Goal: Transaction & Acquisition: Purchase product/service

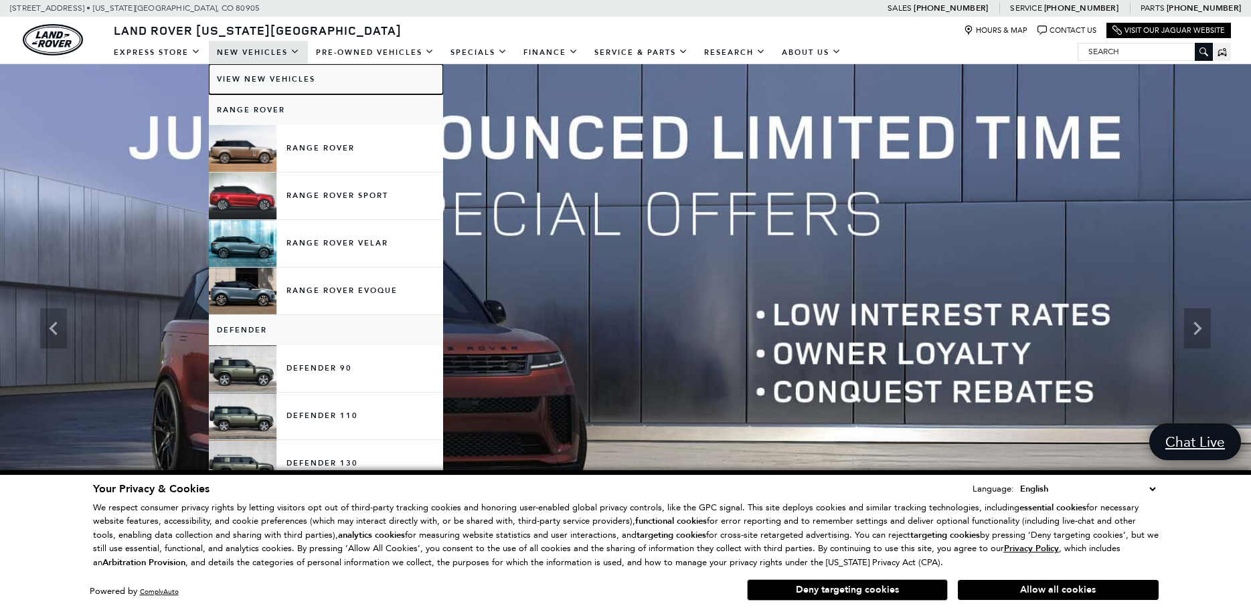
click at [246, 82] on link "View New Vehicles" at bounding box center [326, 79] width 234 height 30
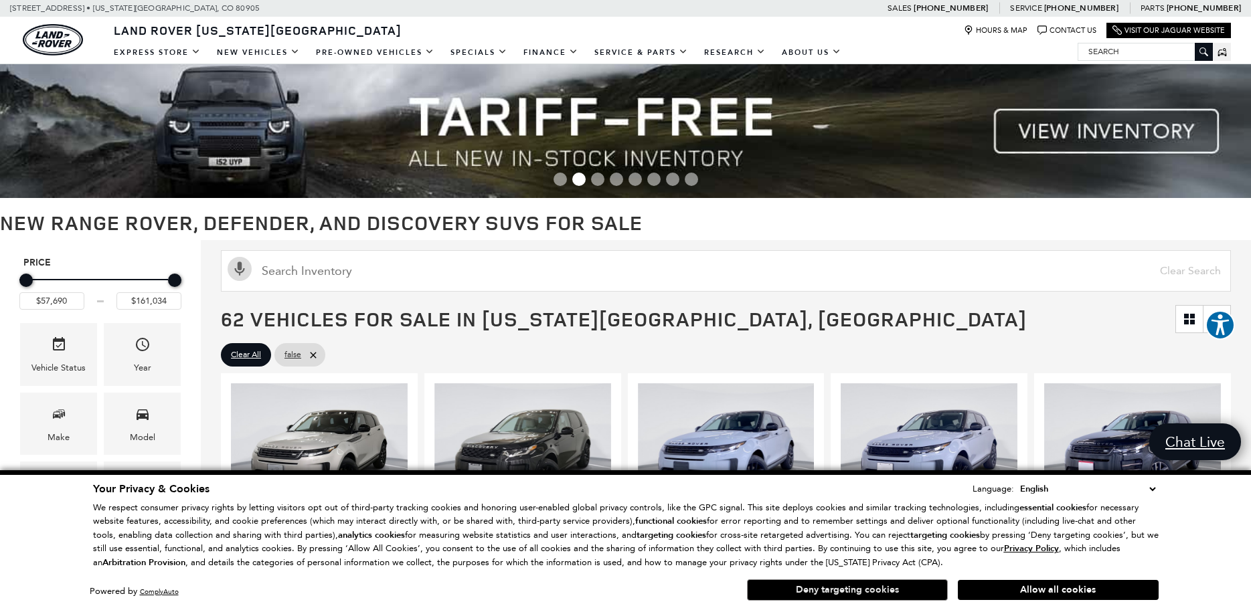
click at [866, 589] on button "Deny targeting cookies" at bounding box center [847, 589] width 201 height 21
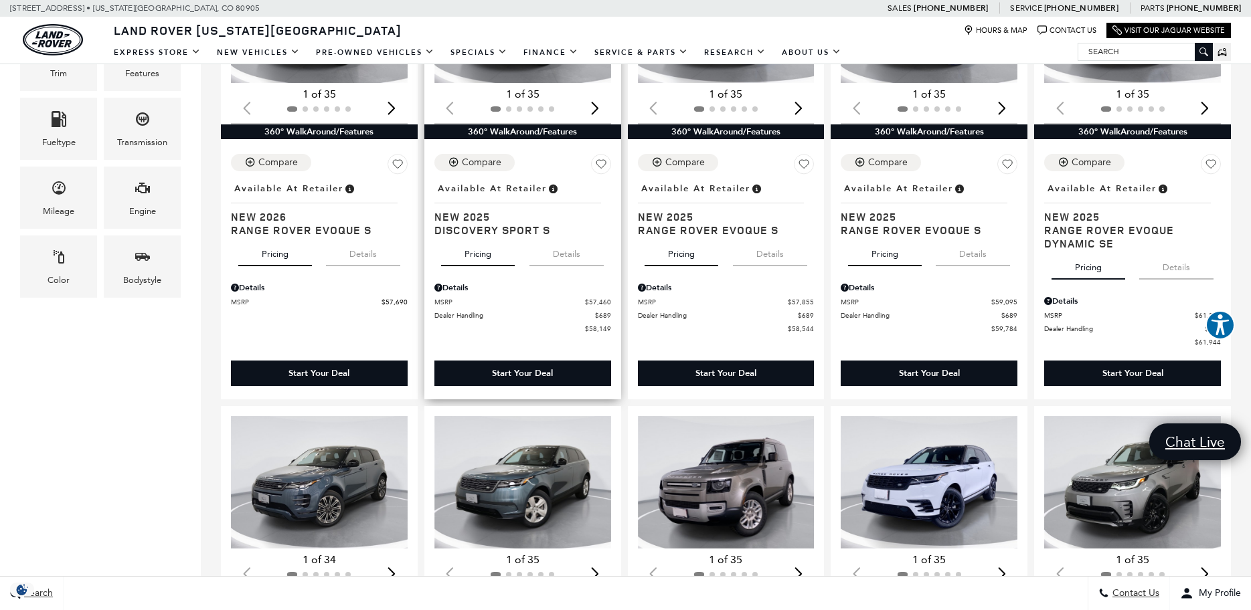
scroll to position [436, 0]
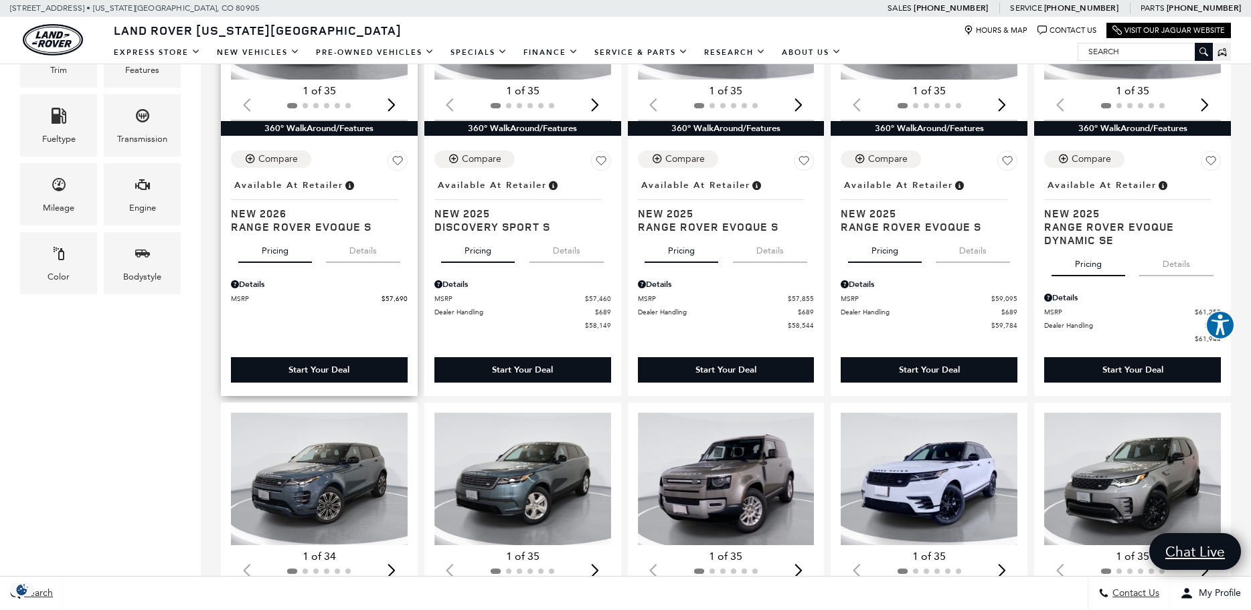
click at [333, 360] on div "Start Your Deal" at bounding box center [319, 369] width 177 height 25
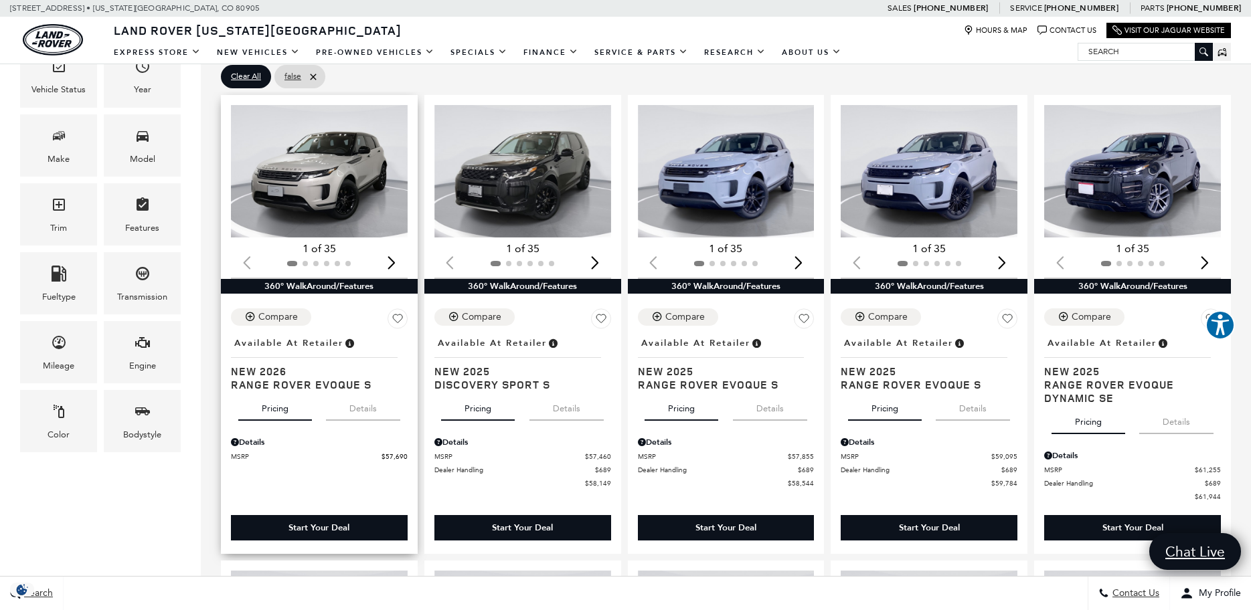
scroll to position [262, 0]
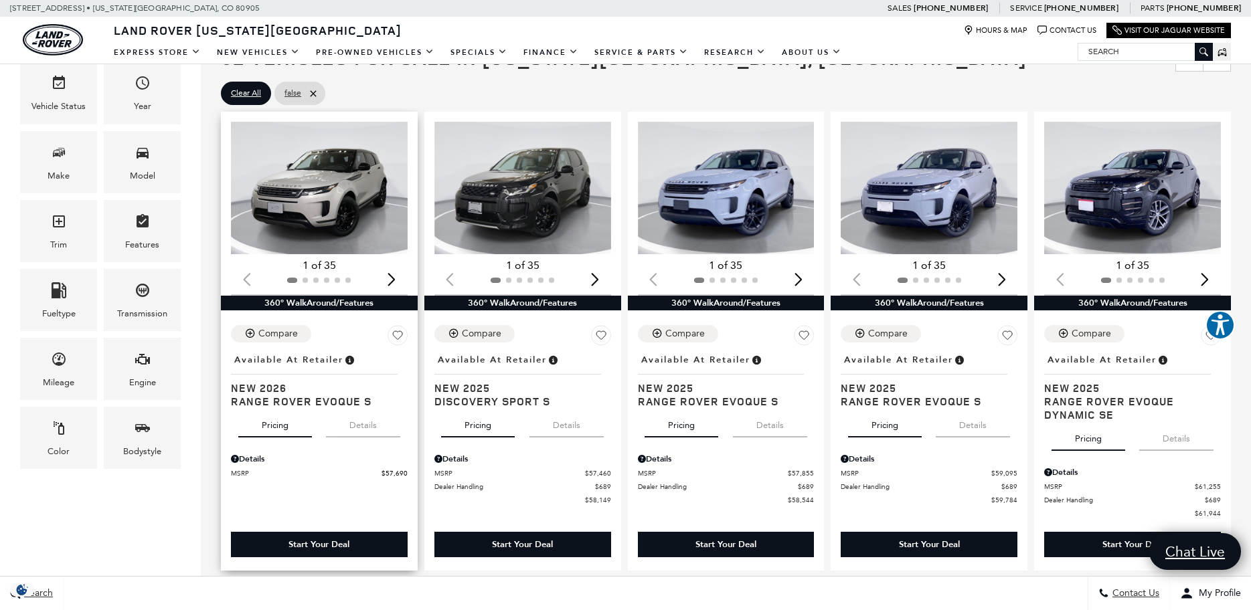
click at [328, 165] on img "1 / 2" at bounding box center [319, 188] width 177 height 132
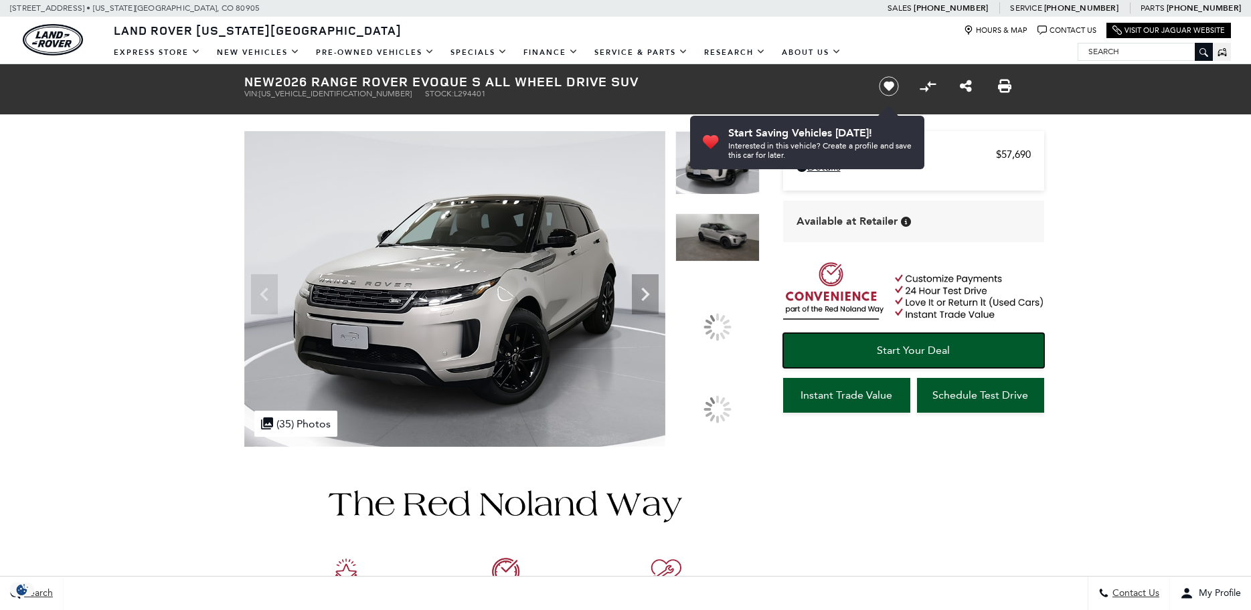
click at [977, 347] on link "Start Your Deal" at bounding box center [913, 350] width 261 height 35
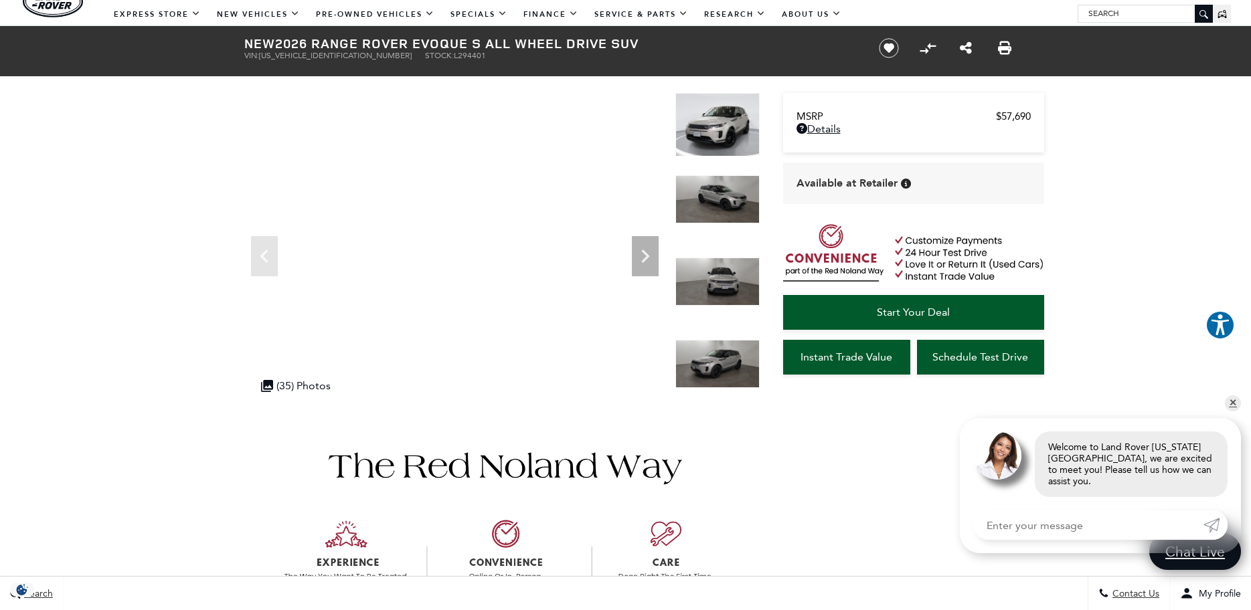
scroll to position [42, 0]
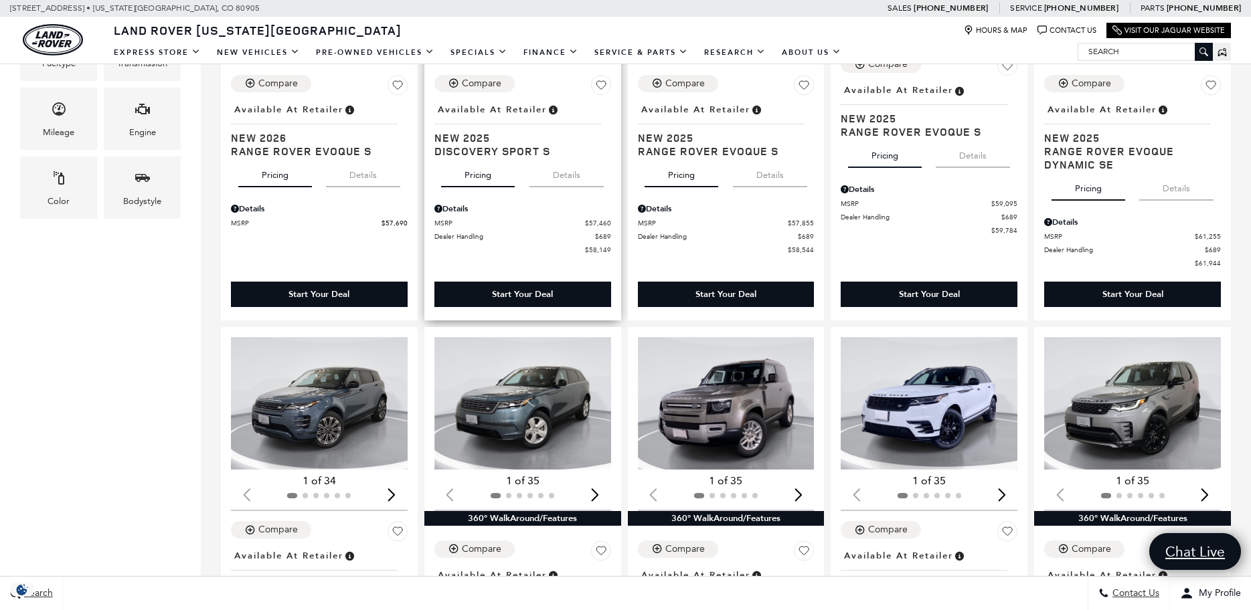
scroll to position [464, 0]
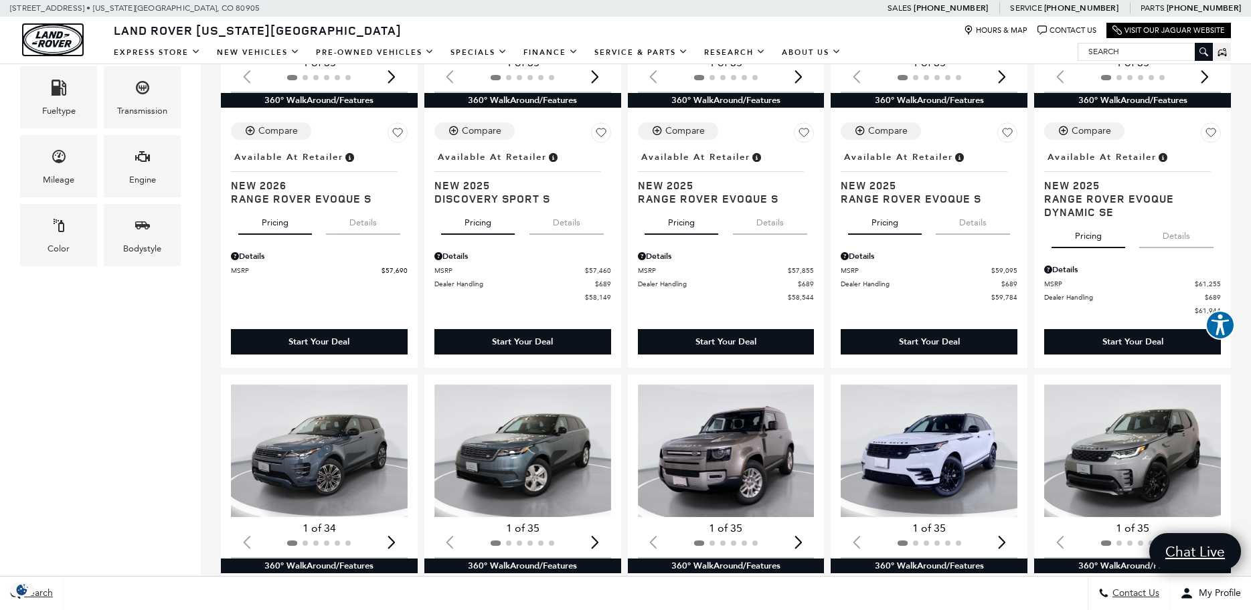
click at [70, 37] on img "land-rover" at bounding box center [53, 39] width 60 height 31
